Goal: Navigation & Orientation: Find specific page/section

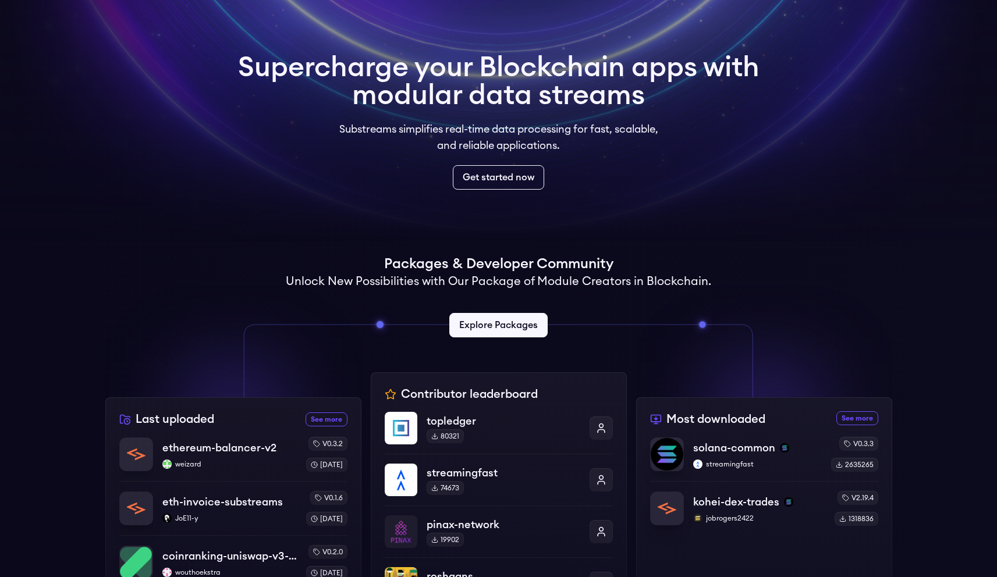
scroll to position [218, 0]
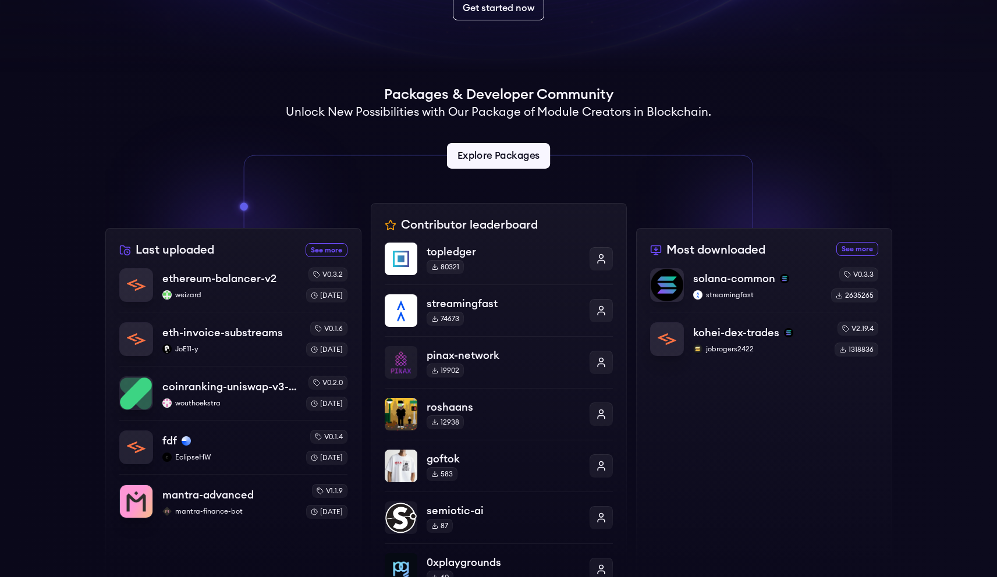
click at [488, 161] on link "Explore Packages" at bounding box center [498, 156] width 103 height 26
click at [199, 287] on div "ethereum-balancer-v2 weizard" at bounding box center [229, 286] width 136 height 30
click at [204, 281] on p "ethereum-balancer-v2" at bounding box center [219, 279] width 116 height 16
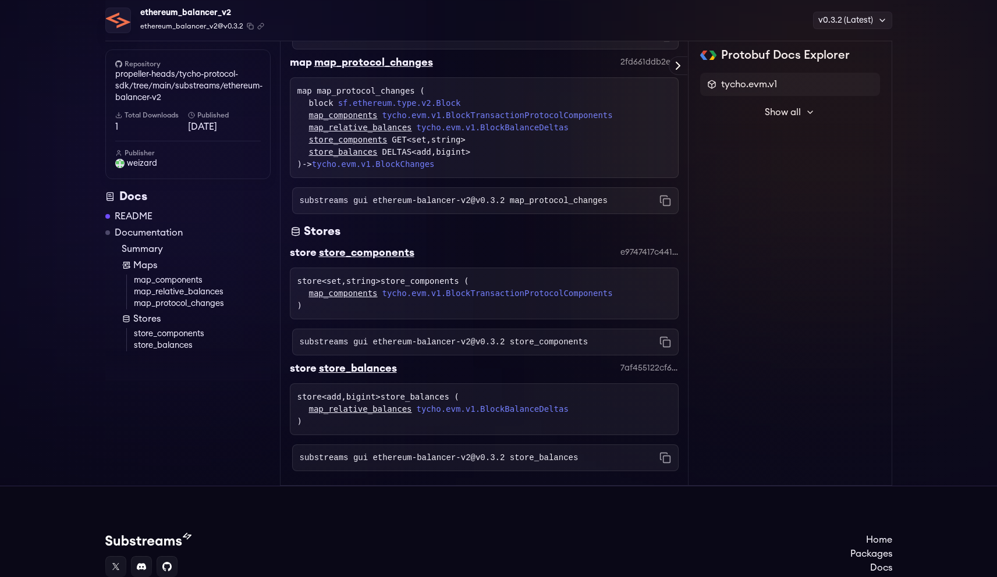
scroll to position [1004, 0]
